Goal: Browse casually

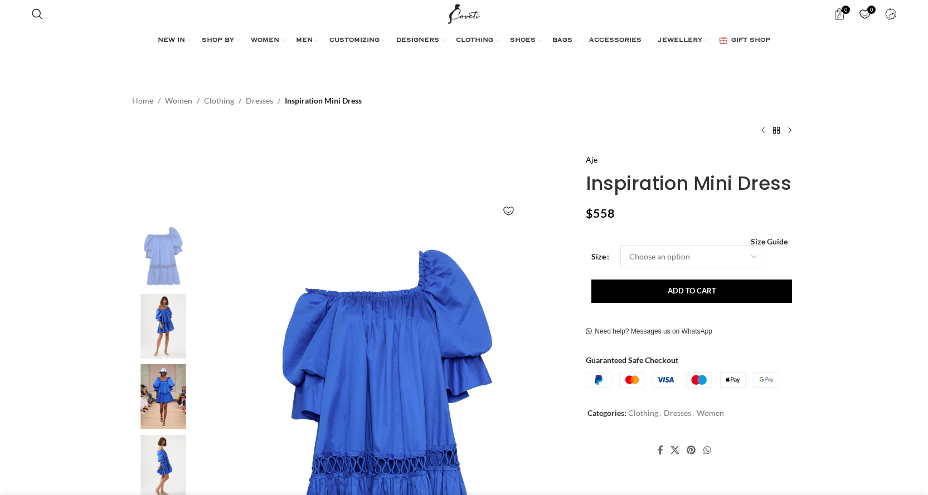
click at [165, 321] on img at bounding box center [163, 326] width 68 height 65
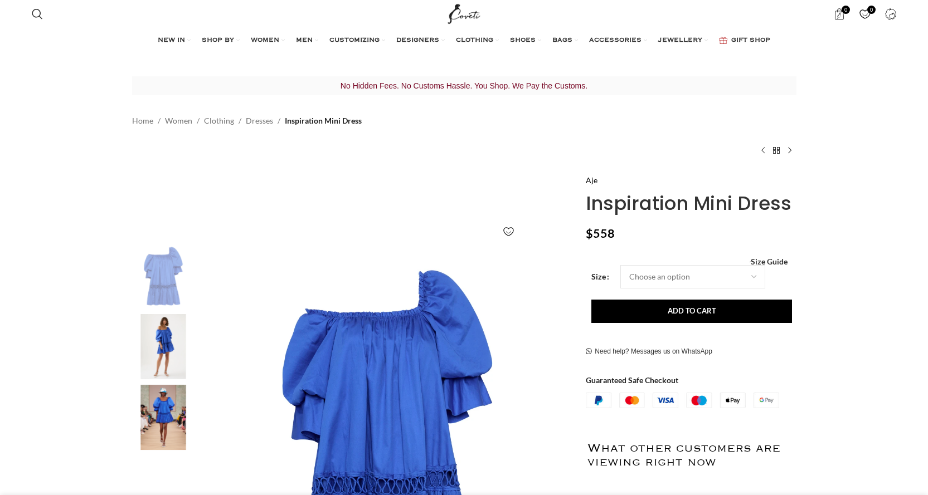
click at [165, 317] on img "2 / 6" at bounding box center [163, 346] width 68 height 65
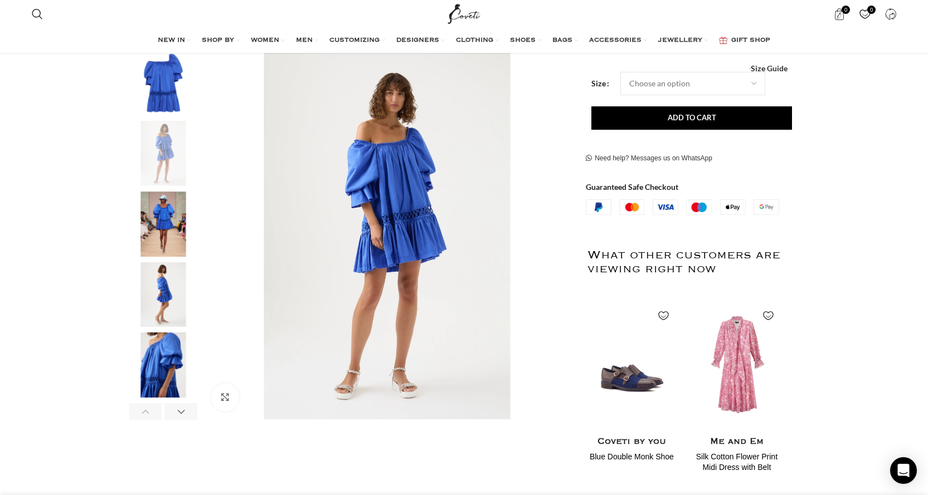
scroll to position [205, 0]
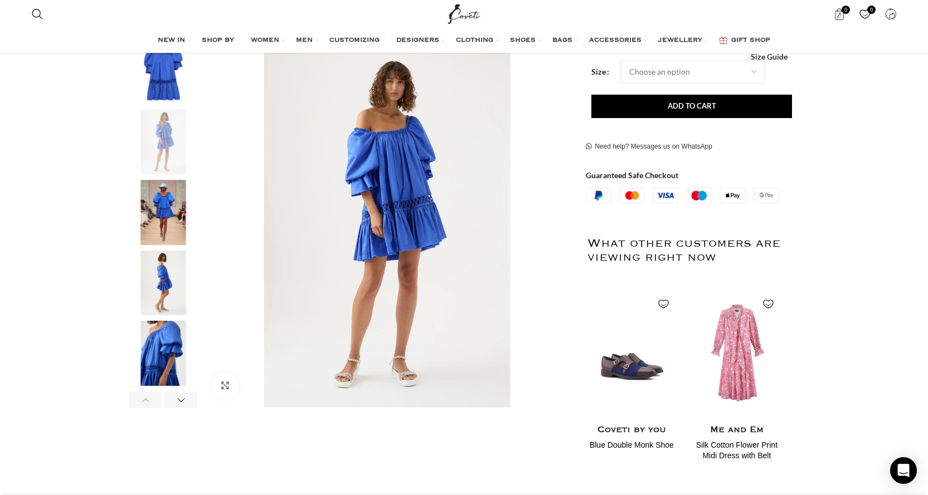
click at [165, 210] on img "3 / 6" at bounding box center [163, 212] width 68 height 65
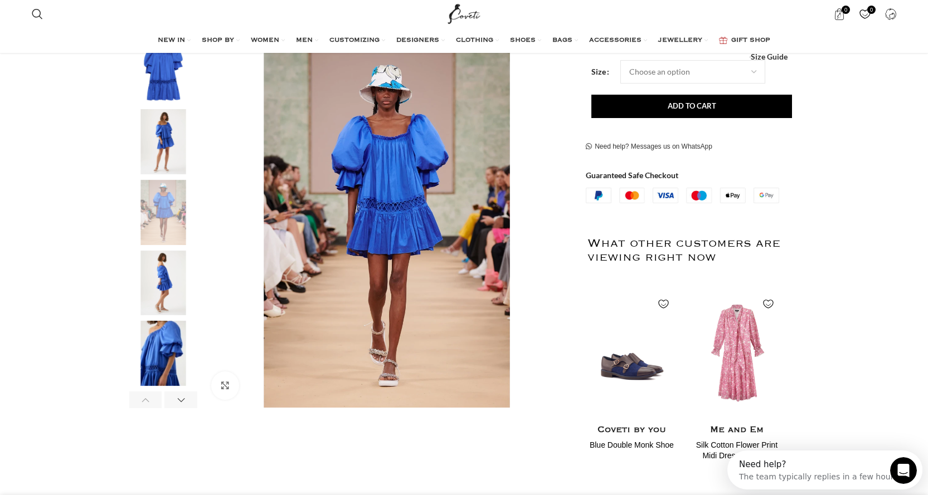
scroll to position [0, 118]
click at [174, 284] on img "4 / 6" at bounding box center [163, 283] width 68 height 65
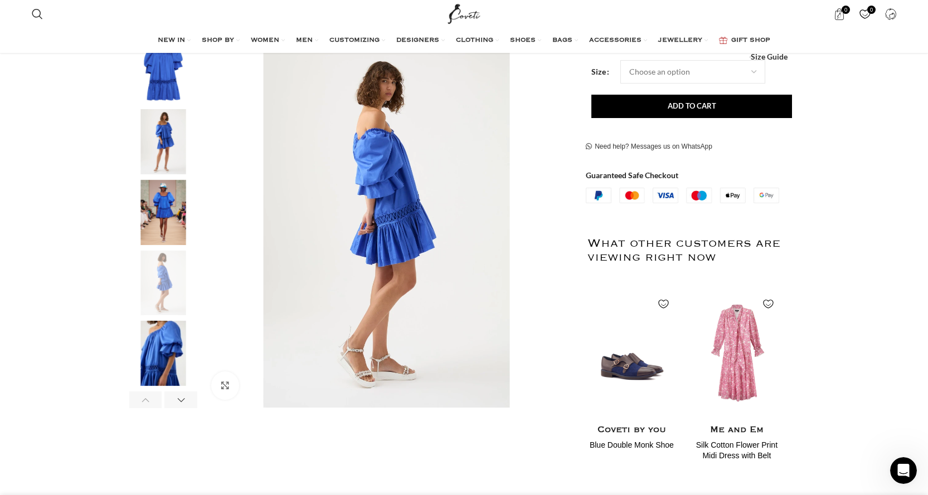
click at [161, 365] on img "5 / 6" at bounding box center [163, 353] width 68 height 65
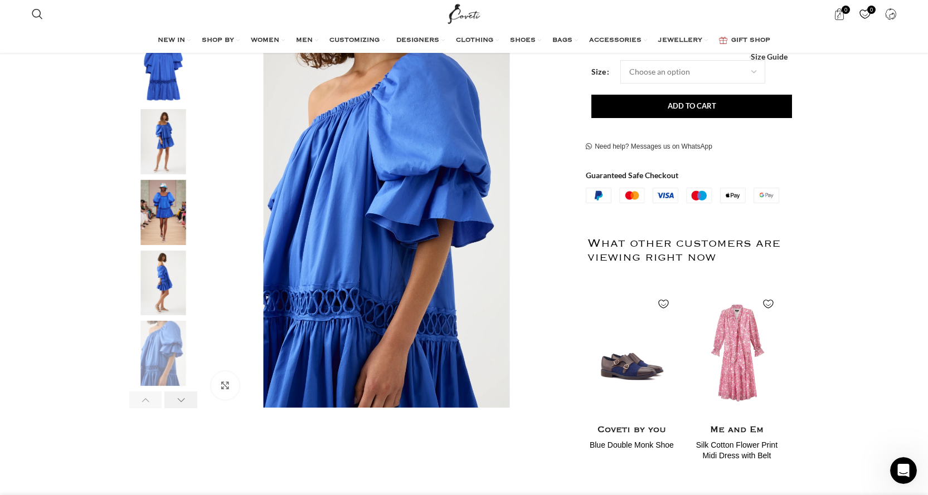
click at [186, 399] on div "Next slide" at bounding box center [180, 400] width 33 height 17
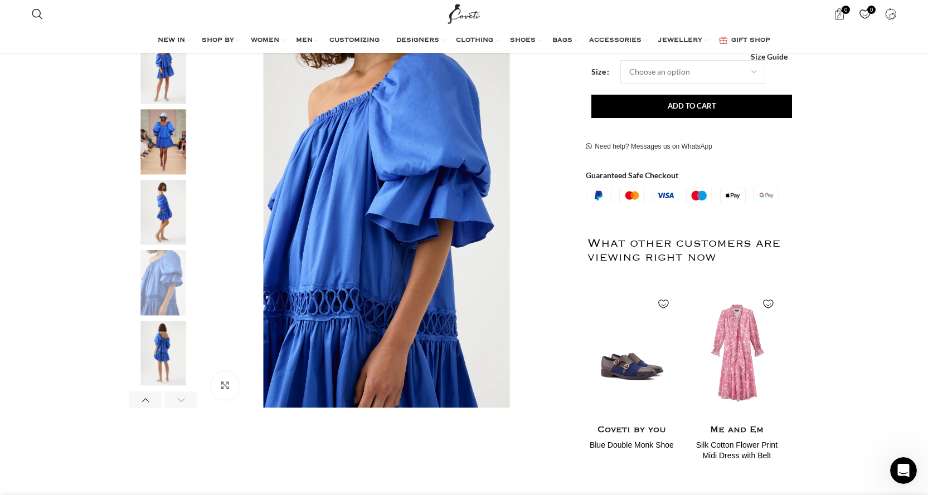
click at [160, 365] on img "6 / 6" at bounding box center [163, 353] width 68 height 65
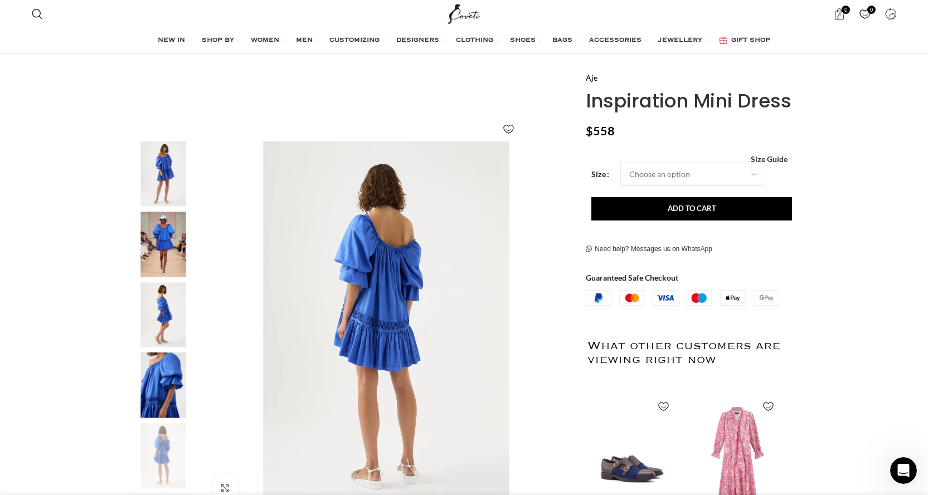
scroll to position [72, 0]
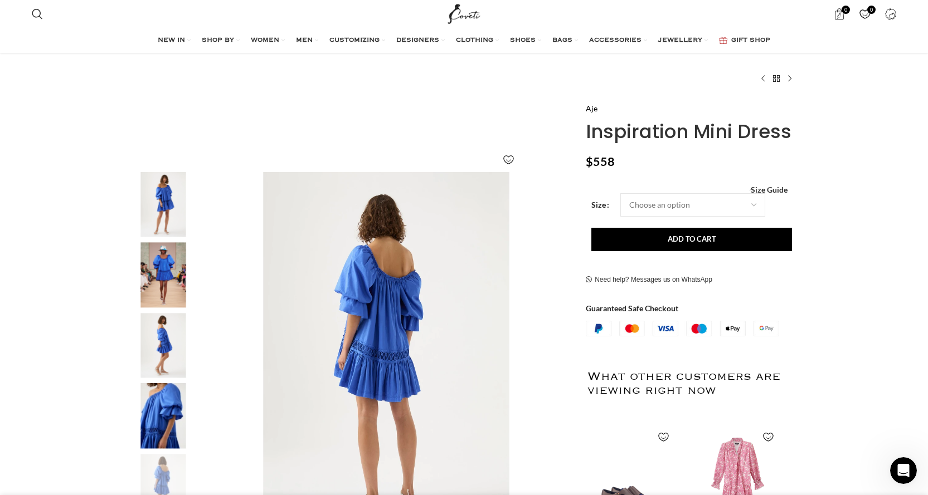
click at [173, 192] on img "2 / 6" at bounding box center [163, 204] width 68 height 65
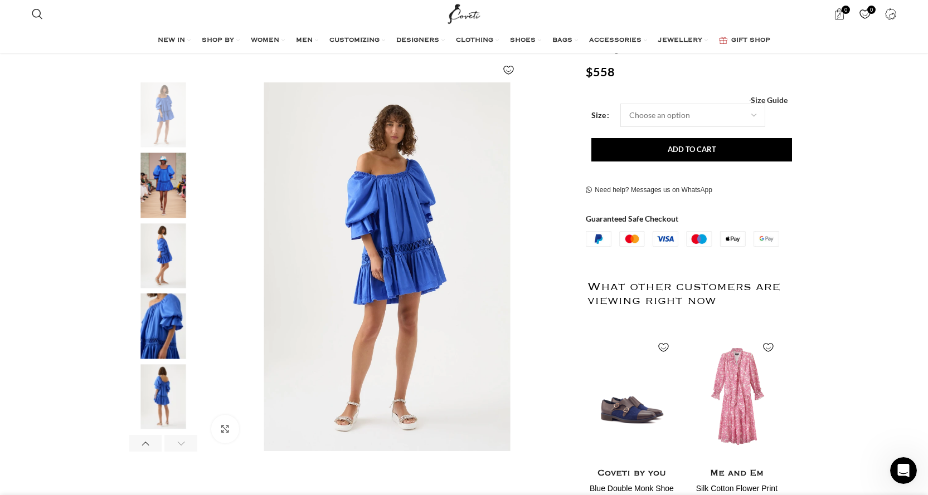
scroll to position [150, 0]
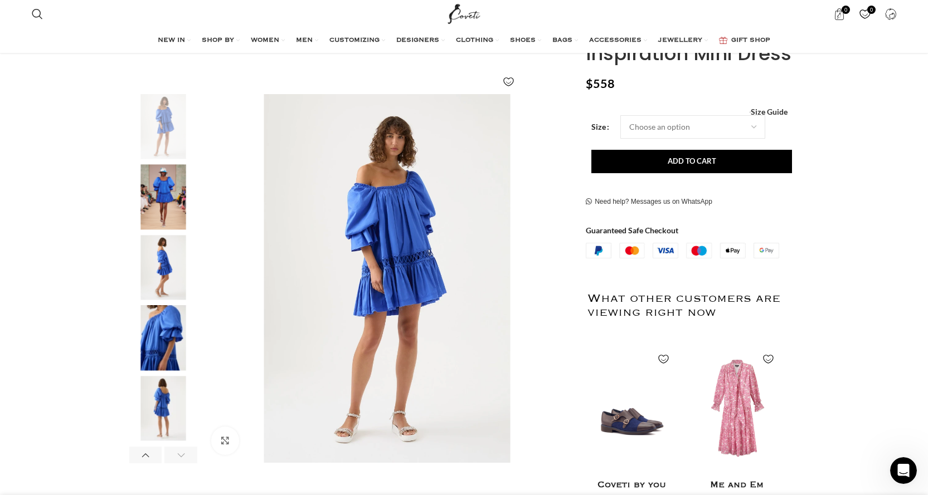
click at [164, 201] on img "3 / 6" at bounding box center [163, 196] width 68 height 65
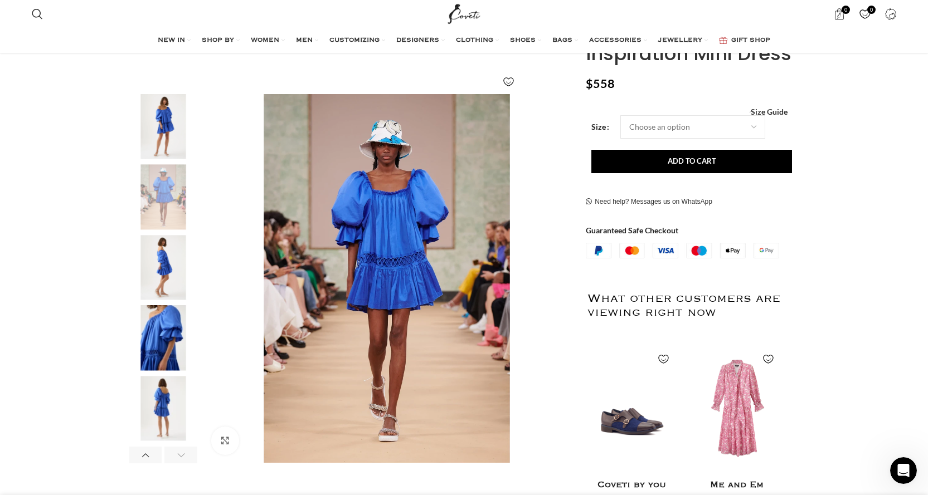
click at [158, 255] on img "4 / 6" at bounding box center [163, 267] width 68 height 65
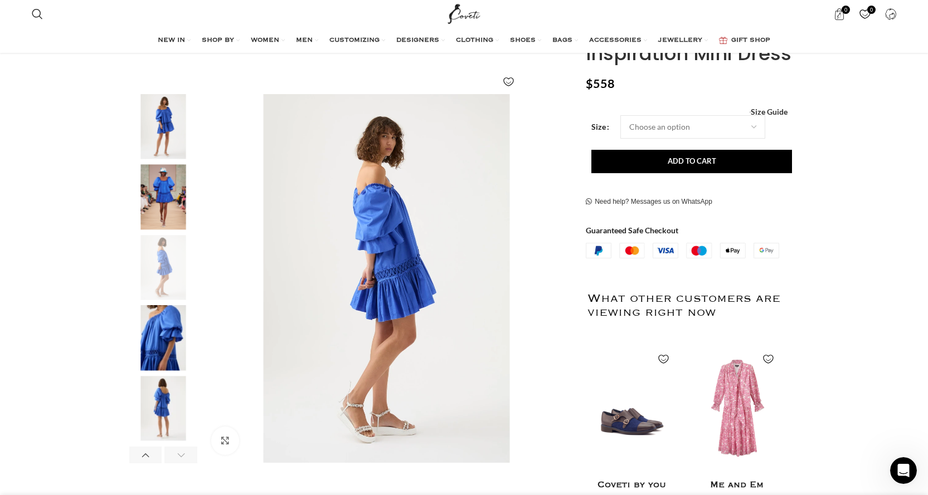
click at [177, 314] on img "5 / 6" at bounding box center [163, 338] width 68 height 65
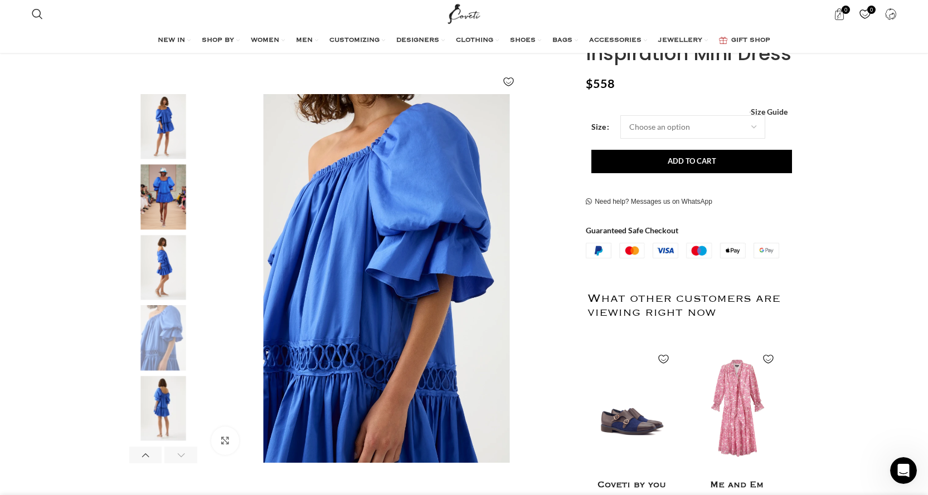
click at [165, 129] on img "2 / 6" at bounding box center [163, 126] width 68 height 65
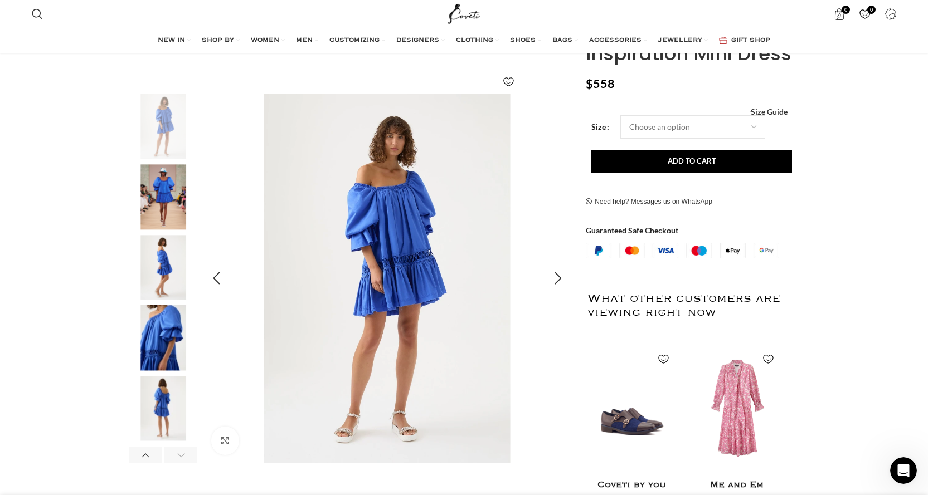
scroll to position [0, 938]
click at [555, 275] on div "Next slide" at bounding box center [558, 279] width 28 height 28
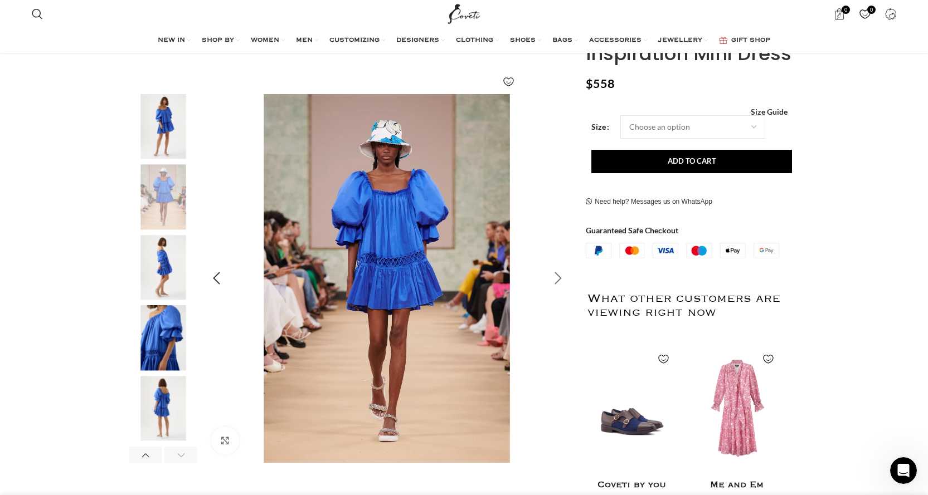
click at [557, 281] on div "Next slide" at bounding box center [558, 279] width 28 height 28
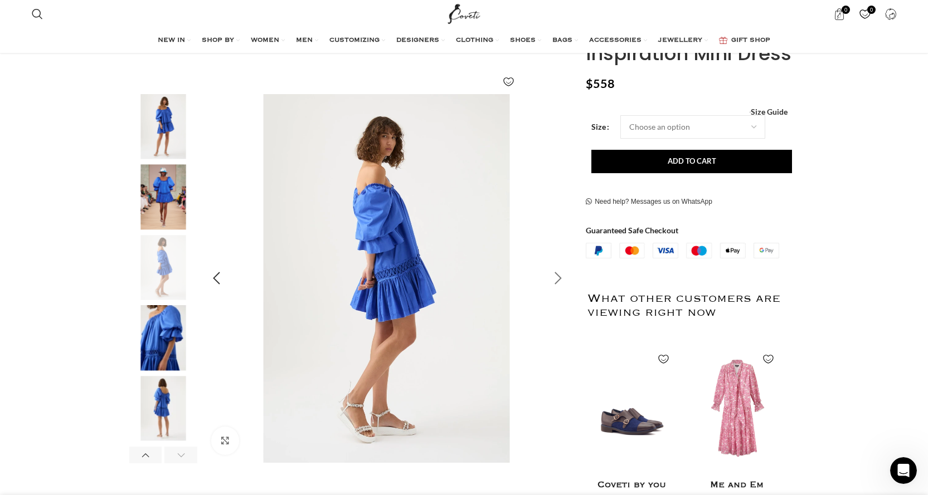
click at [557, 281] on div "Next slide" at bounding box center [558, 279] width 28 height 28
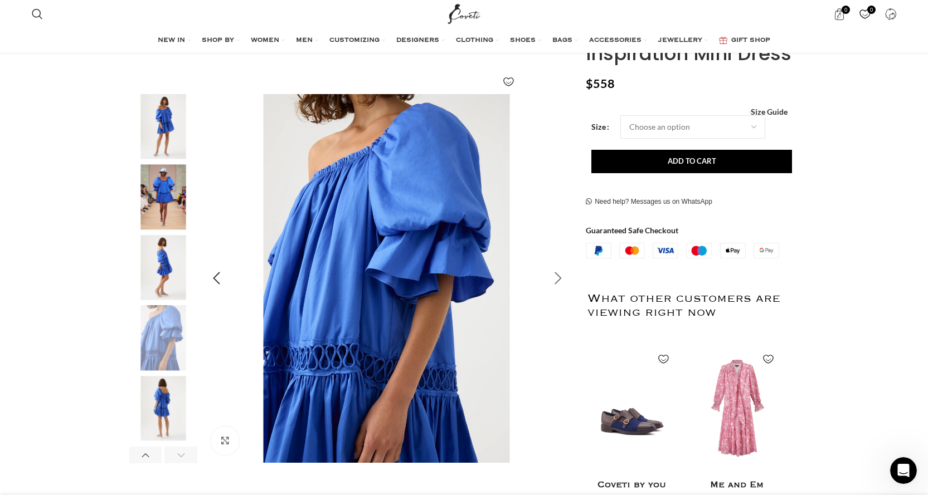
click at [557, 281] on div "Next slide" at bounding box center [558, 279] width 28 height 28
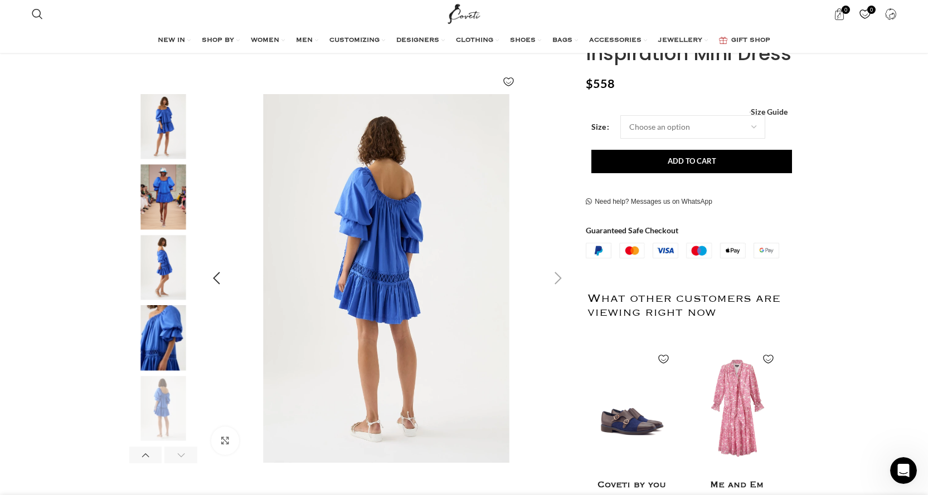
scroll to position [0, 1056]
click at [557, 281] on div "Next slide" at bounding box center [558, 279] width 28 height 28
